Goal: Complete application form

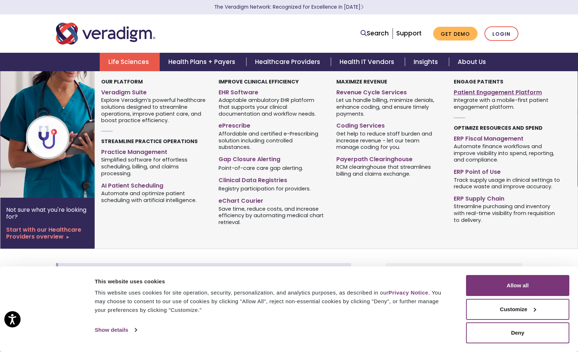
click at [524, 91] on link "Patient Engagement Platform" at bounding box center [506, 91] width 106 height 10
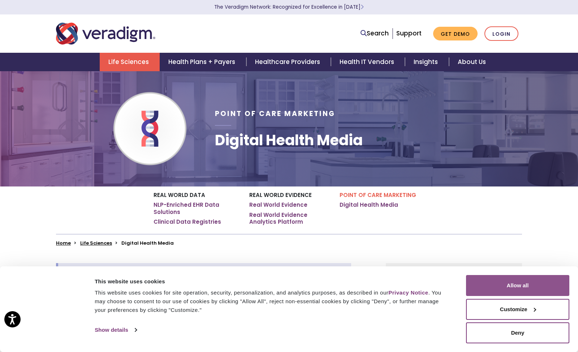
click at [510, 285] on button "Allow all" at bounding box center [517, 285] width 103 height 21
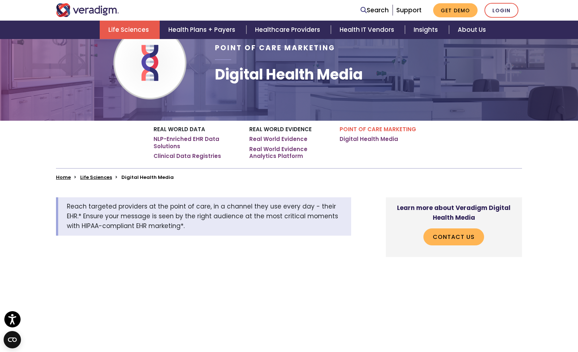
scroll to position [68, 0]
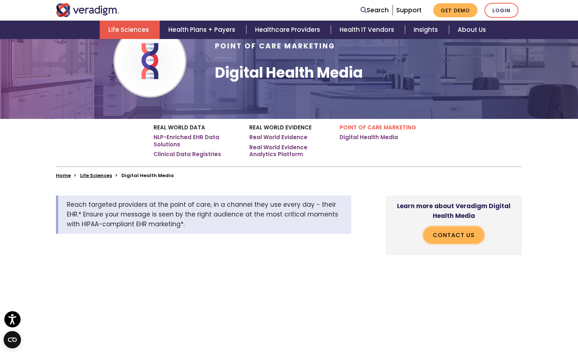
click at [441, 234] on link "Contact Us" at bounding box center [453, 234] width 61 height 17
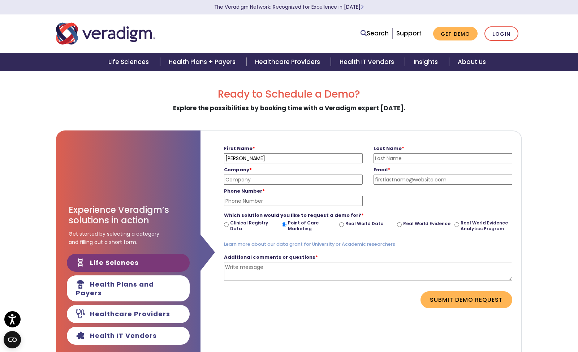
type input "[PERSON_NAME]"
type input "Syndesis-Health Inc."
type input "zoe.barker-lomax@syndesis-health.com"
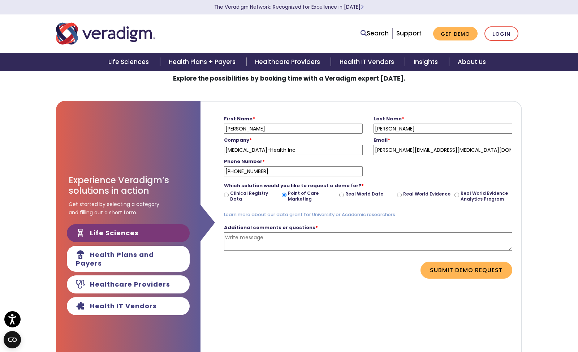
scroll to position [30, 0]
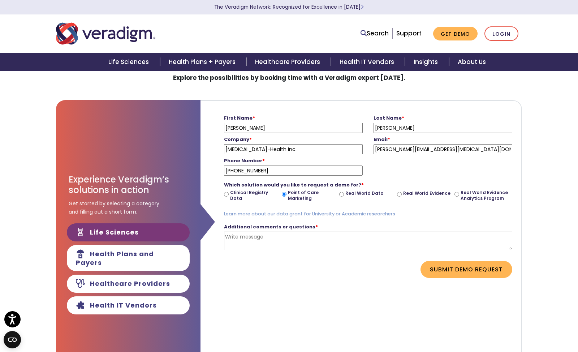
type input "+447920100211"
click at [341, 192] on input "Real World Data" at bounding box center [341, 194] width 5 height 5
radio input "true"
click at [284, 193] on input "Point of Care Marketing" at bounding box center [284, 194] width 5 height 5
radio input "true"
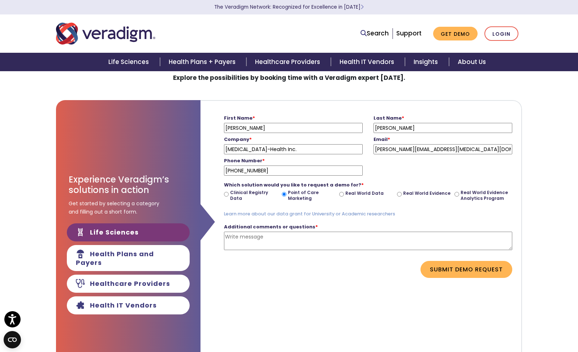
click at [256, 237] on textarea "Additional comments or questions *" at bounding box center [368, 240] width 288 height 18
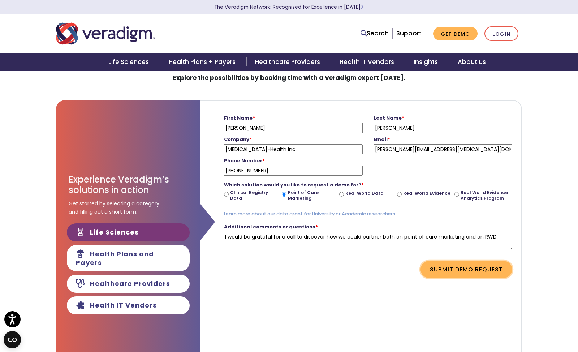
type textarea "I would be grateful for a call to discover how we could partner both on point o…"
click at [443, 271] on button "Submit Demo Request" at bounding box center [466, 269] width 92 height 17
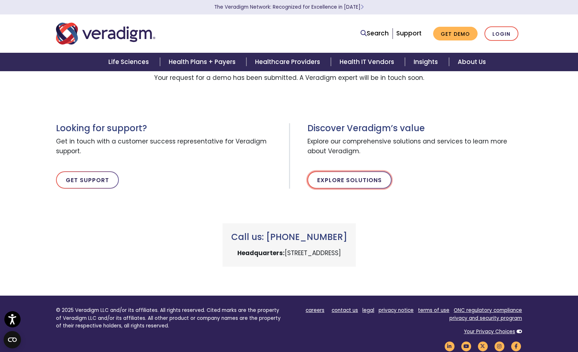
click at [352, 178] on link "Explore Solutions" at bounding box center [349, 179] width 84 height 17
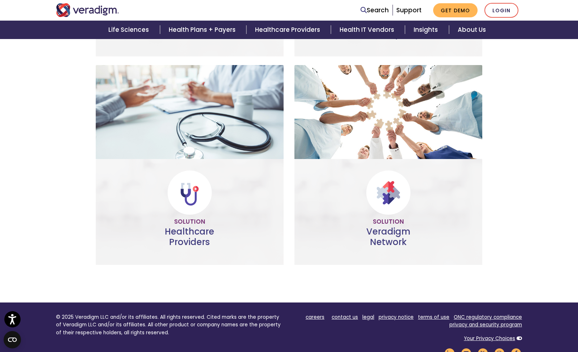
scroll to position [339, 0]
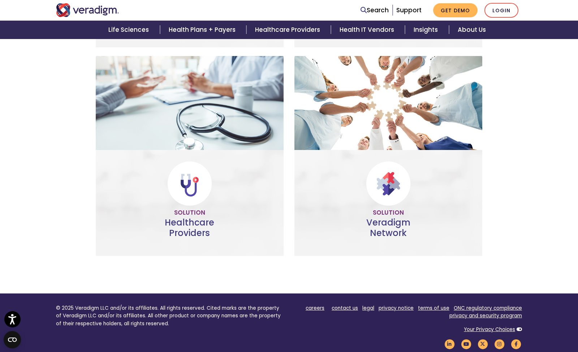
click at [195, 225] on link "Help more" at bounding box center [189, 226] width 52 height 17
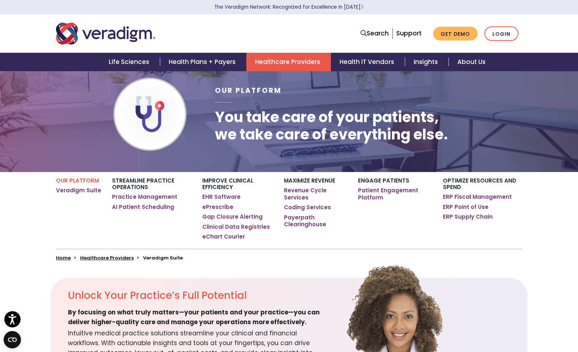
scroll to position [16, 0]
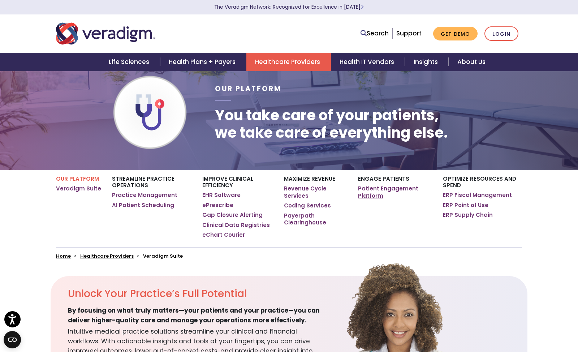
click at [371, 192] on link "Patient Engagement Platform" at bounding box center [395, 192] width 74 height 14
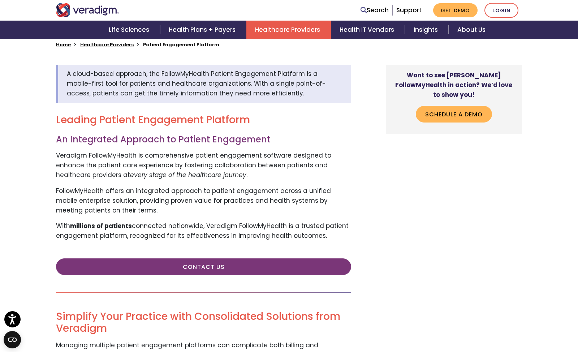
scroll to position [228, 0]
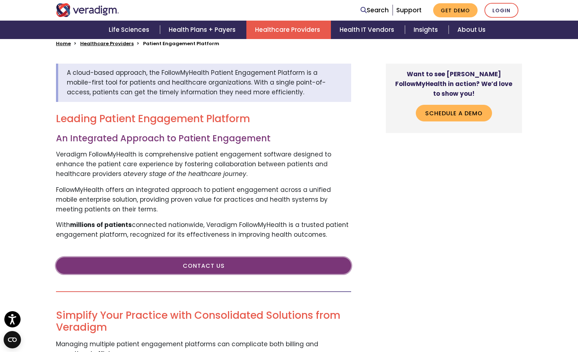
click at [210, 267] on link "Contact Us" at bounding box center [203, 265] width 295 height 17
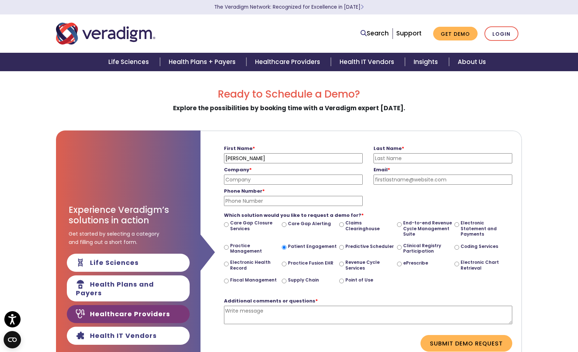
type input "[PERSON_NAME]"
type input "[MEDICAL_DATA]-Health"
type input "[PERSON_NAME][EMAIL_ADDRESS][MEDICAL_DATA][DOMAIN_NAME]"
type input "[PHONE_NUMBER]"
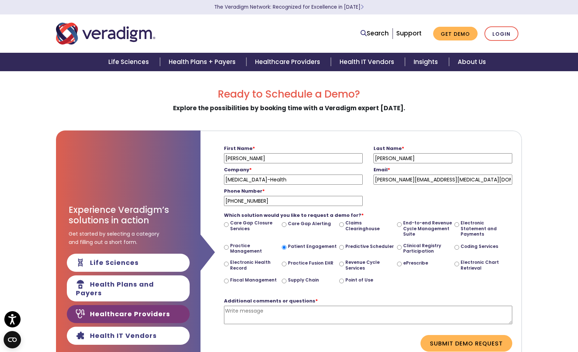
click at [248, 312] on textarea "Additional comments or questions *" at bounding box center [368, 314] width 288 height 18
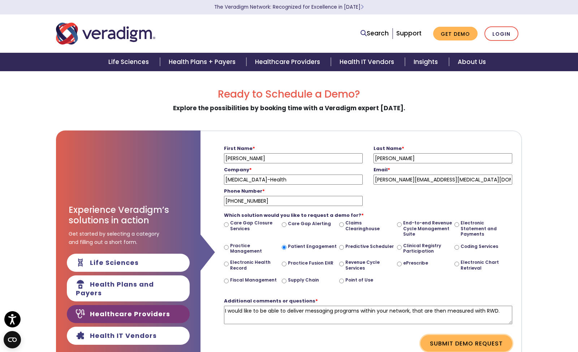
type textarea "I would like to be able to deliver messaging programs within your network, that…"
click at [479, 339] on button "Submit Demo Request" at bounding box center [466, 343] width 92 height 17
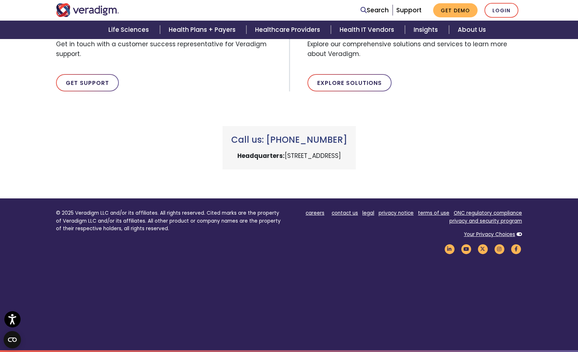
scroll to position [127, 0]
